Goal: Information Seeking & Learning: Learn about a topic

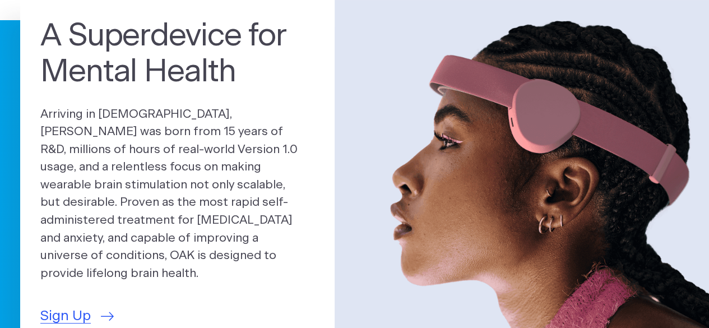
scroll to position [112, 0]
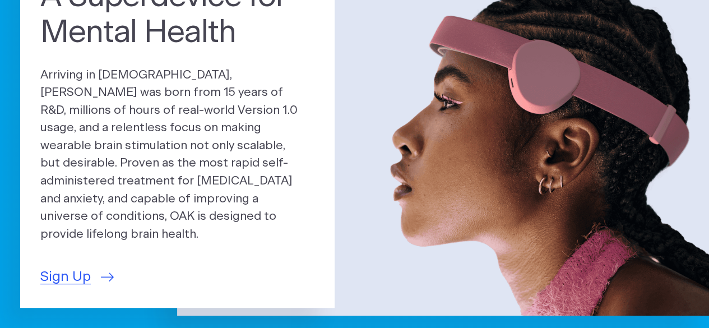
click at [29, 318] on section "A Superdevice for Mental Health Arriving in [DEMOGRAPHIC_DATA], [PERSON_NAME] w…" at bounding box center [354, 168] width 709 height 415
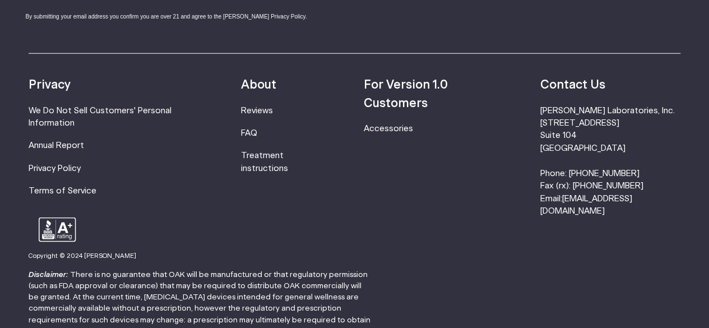
scroll to position [3636, 0]
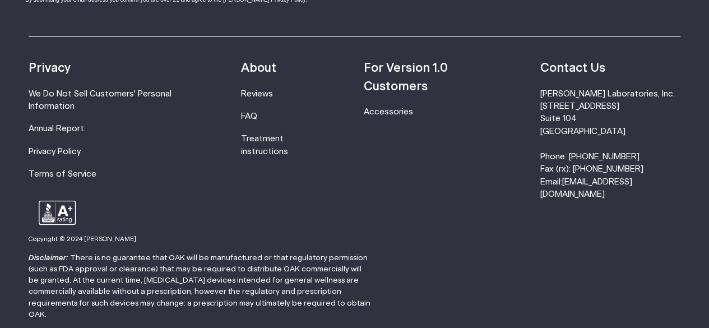
drag, startPoint x: 84, startPoint y: 183, endPoint x: 198, endPoint y: 183, distance: 114.4
click at [198, 183] on footer "Sign up... Learn more about our groundbreaking technology. Submit By submitting…" at bounding box center [354, 98] width 709 height 573
click at [100, 233] on p "Copyright © 2024 [PERSON_NAME]" at bounding box center [83, 238] width 108 height 11
click at [82, 236] on small "Copyright © 2024 [PERSON_NAME]" at bounding box center [83, 239] width 108 height 6
click at [81, 236] on small "Copyright © 2024 [PERSON_NAME]" at bounding box center [83, 239] width 108 height 6
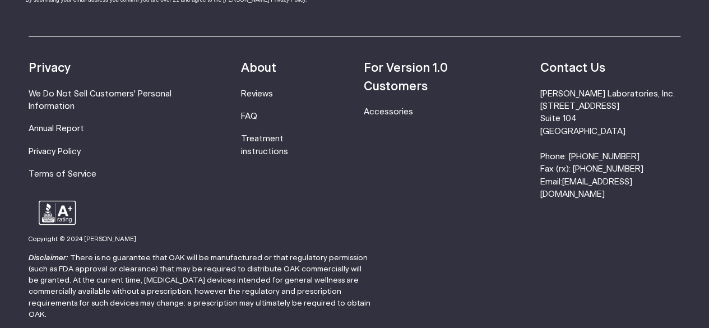
drag, startPoint x: 84, startPoint y: 182, endPoint x: 183, endPoint y: 186, distance: 98.7
click at [186, 186] on footer "Sign up... Learn more about our groundbreaking technology. Submit By submitting…" at bounding box center [354, 98] width 709 height 573
click at [95, 236] on small "Copyright © 2024 [PERSON_NAME]" at bounding box center [83, 239] width 108 height 6
drag, startPoint x: 83, startPoint y: 179, endPoint x: 137, endPoint y: 186, distance: 54.8
click at [137, 186] on footer "Sign up... Learn more about our groundbreaking technology. Submit By submitting…" at bounding box center [354, 98] width 709 height 573
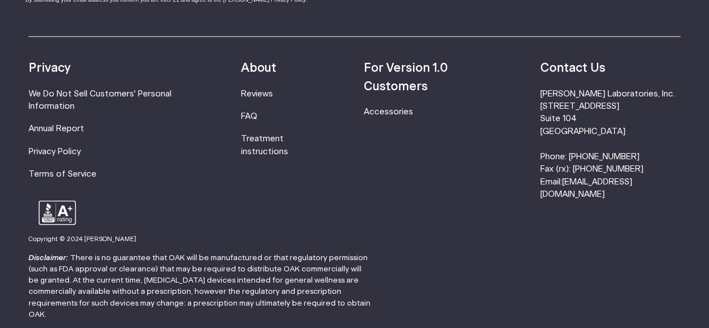
copy small "[PERSON_NAME]"
